Goal: Use online tool/utility: Utilize a website feature to perform a specific function

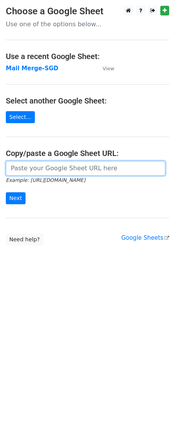
click at [58, 172] on input "url" at bounding box center [85, 168] width 159 height 15
paste input "[URL][DOMAIN_NAME]"
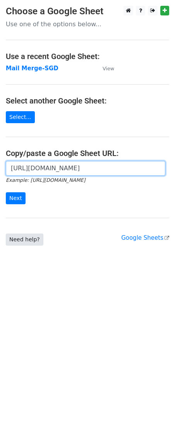
scroll to position [0, 167]
type input "[URL][DOMAIN_NAME]"
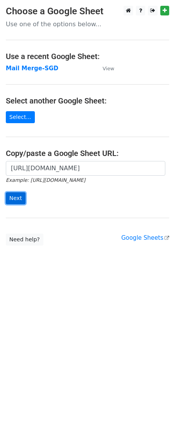
click at [12, 201] on input "Next" at bounding box center [16, 198] width 20 height 12
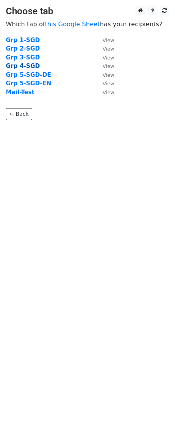
click at [23, 69] on strong "Grp 4-SGD" at bounding box center [23, 66] width 34 height 7
click at [23, 66] on strong "Grp 4-SGD" at bounding box center [23, 66] width 34 height 7
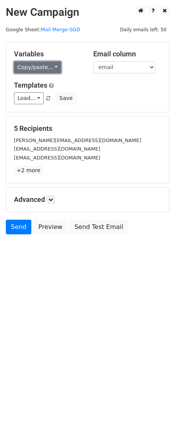
click at [32, 71] on link "Copy/paste..." at bounding box center [37, 67] width 47 height 12
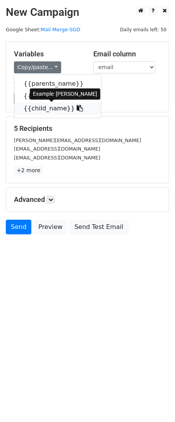
click at [41, 108] on link "{{child_name}}" at bounding box center [57, 108] width 86 height 12
